Goal: Find specific page/section: Find specific page/section

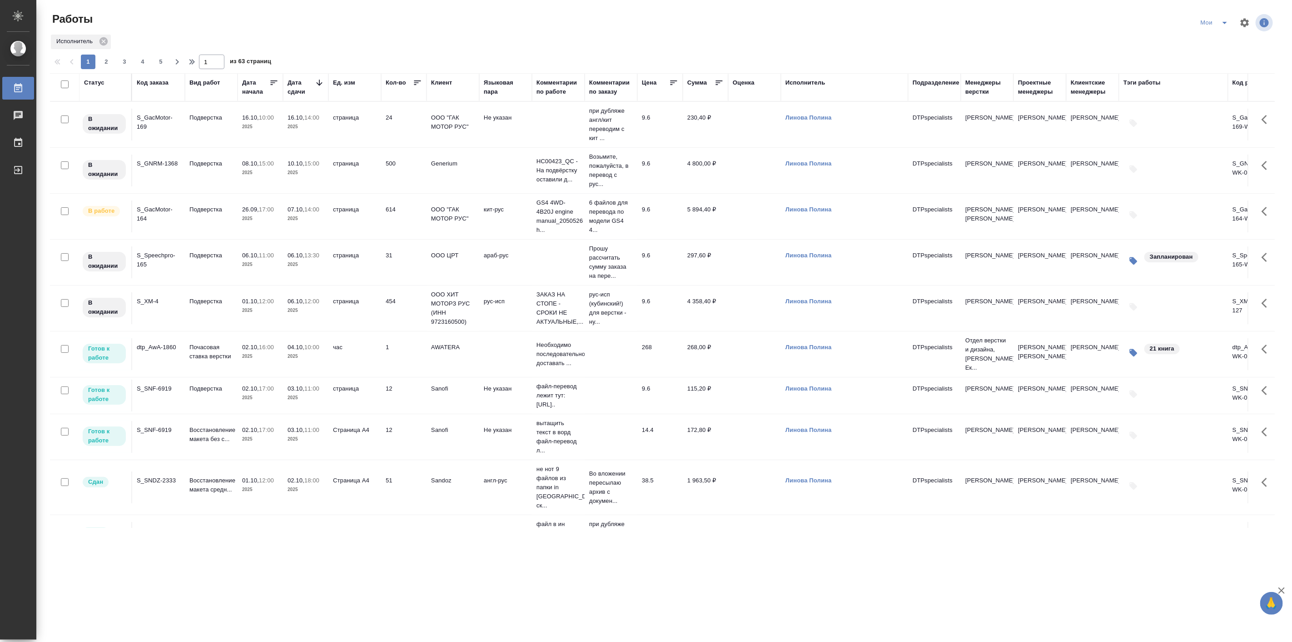
click at [1226, 23] on icon "split button" at bounding box center [1225, 23] width 5 height 2
click at [1216, 71] on li "Подбор Лайт" at bounding box center [1216, 70] width 54 height 15
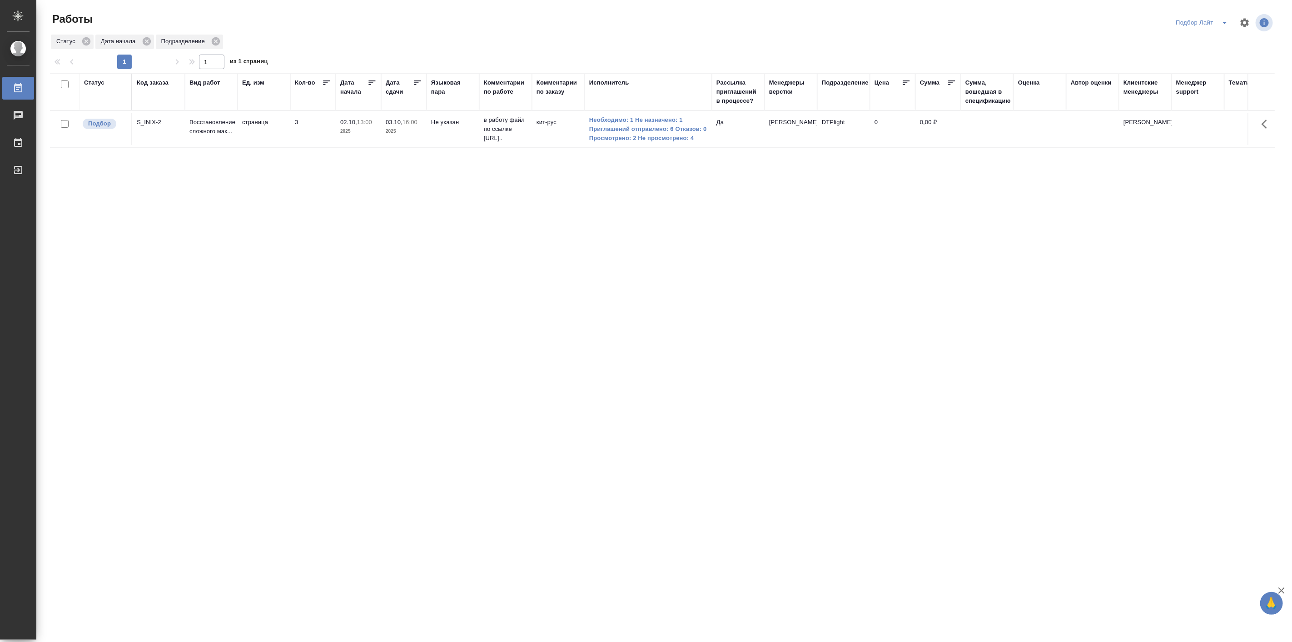
click at [1224, 26] on icon "split button" at bounding box center [1225, 22] width 11 height 11
click at [1200, 40] on li "в поиске" at bounding box center [1203, 41] width 62 height 15
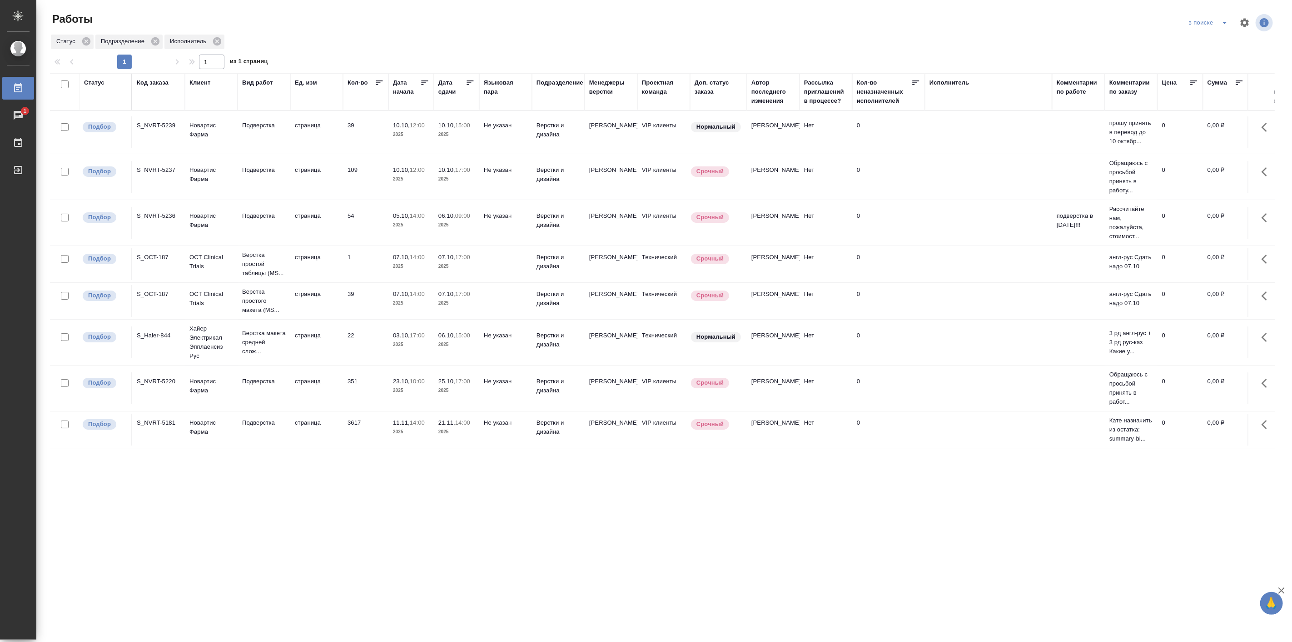
drag, startPoint x: 417, startPoint y: 442, endPoint x: 329, endPoint y: 487, distance: 98.4
click at [329, 487] on div "Статус Код заказа Клиент Вид работ [PERSON_NAME]. изм Кол-во [GEOGRAPHIC_DATA] …" at bounding box center [662, 345] width 1225 height 545
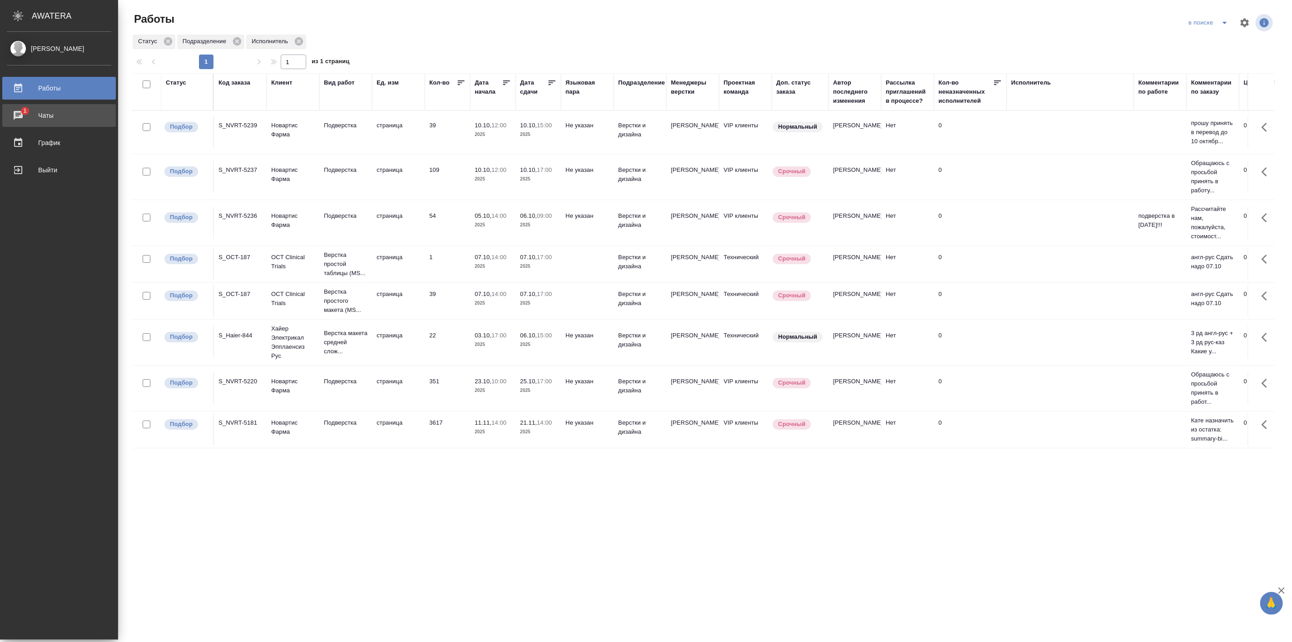
click at [30, 110] on div "Чаты" at bounding box center [59, 116] width 105 height 14
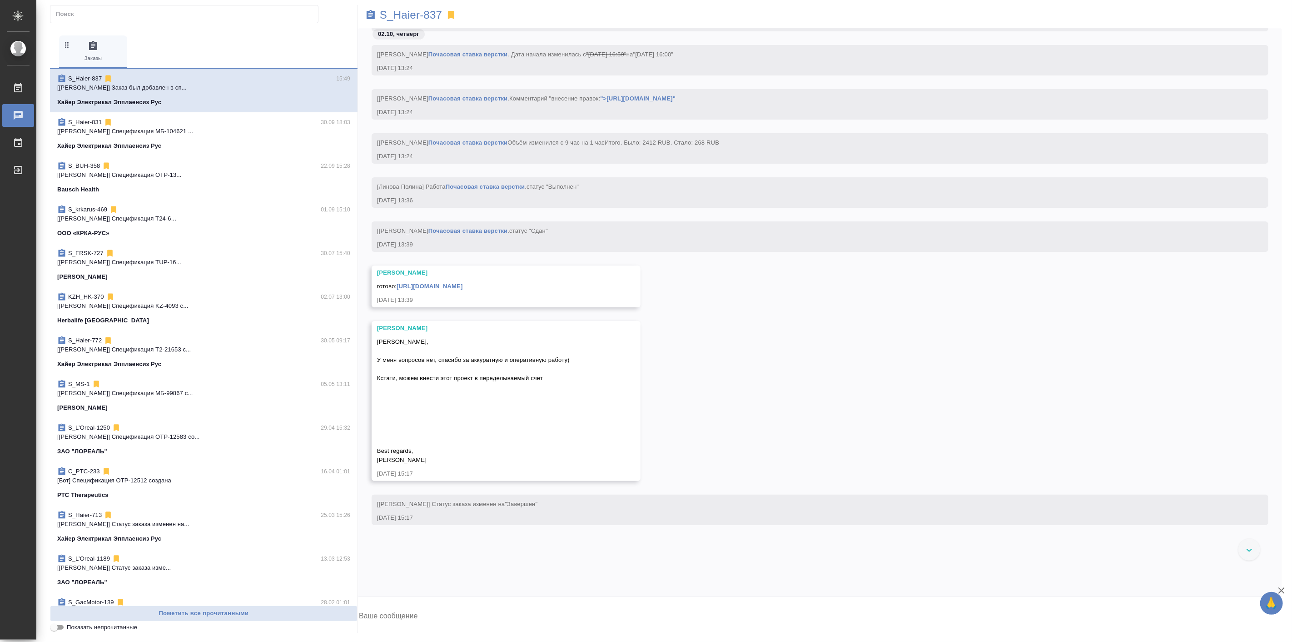
scroll to position [50024, 0]
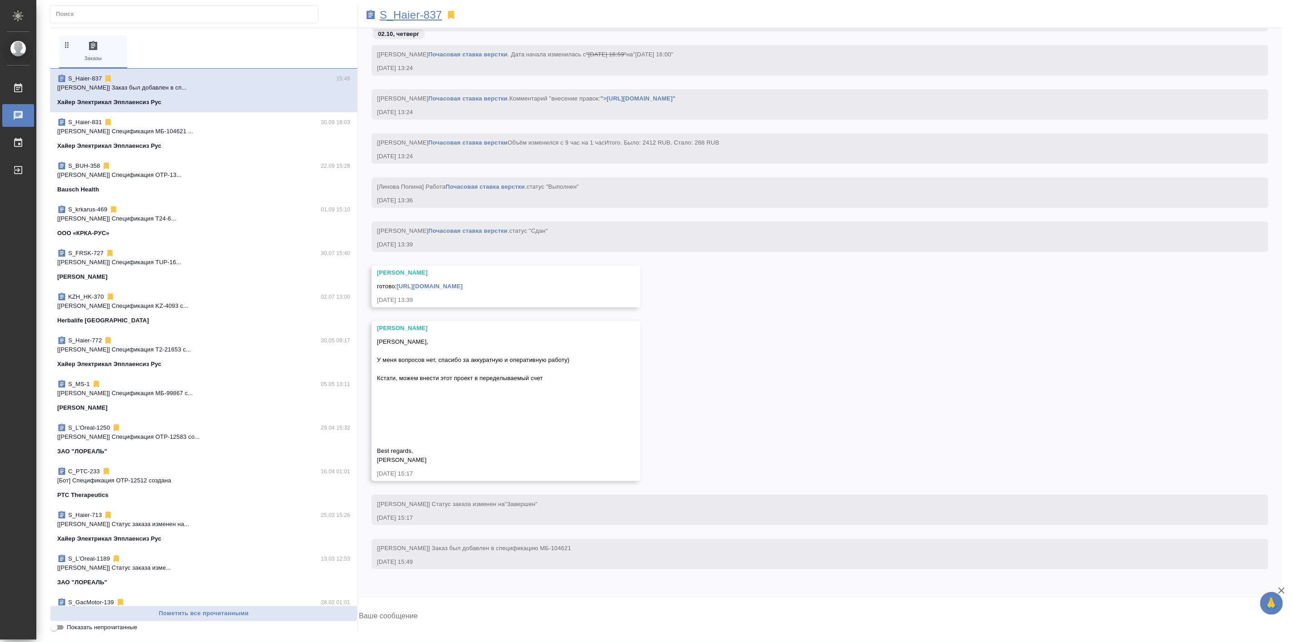
click at [419, 10] on p "S_Haier-837" at bounding box center [411, 14] width 62 height 9
